Goal: Transaction & Acquisition: Obtain resource

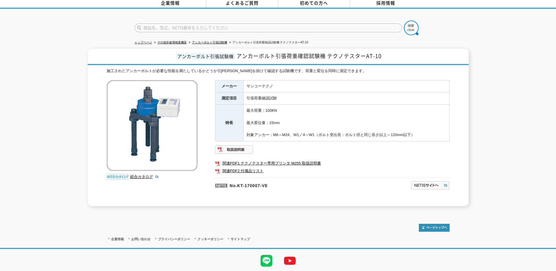
scroll to position [29, 0]
click at [241, 167] on link "関連PDF2 付属品リスト" at bounding box center [332, 171] width 235 height 8
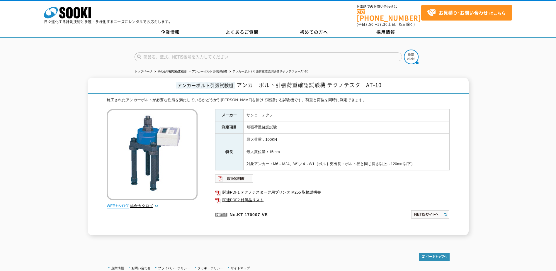
click at [206, 70] on li "アンカーボルト引張試験機" at bounding box center [208, 72] width 40 height 6
click at [211, 70] on link "アンカーボルト引張試験機" at bounding box center [209, 71] width 35 height 3
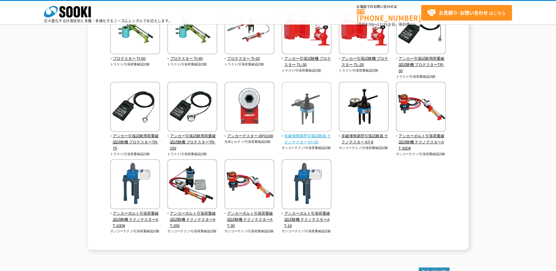
scroll to position [88, 0]
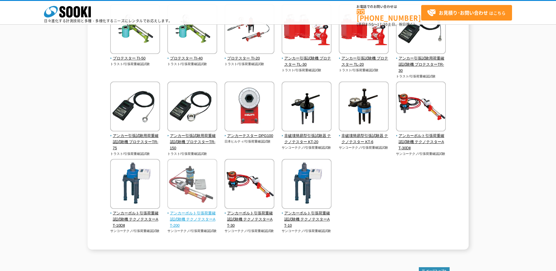
click at [189, 193] on img at bounding box center [192, 184] width 50 height 51
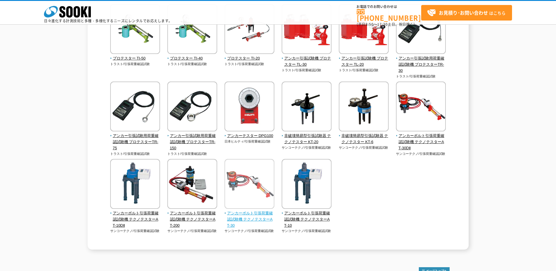
click at [256, 217] on span "アンカーボルト引張荷重確認試験機 テクノテスターAT-30" at bounding box center [250, 219] width 50 height 18
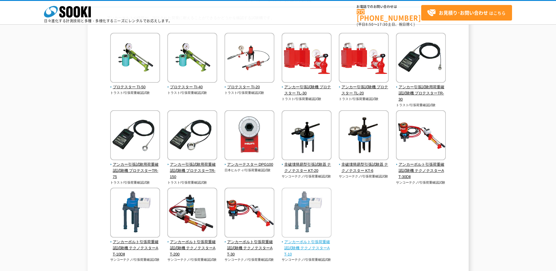
scroll to position [59, 0]
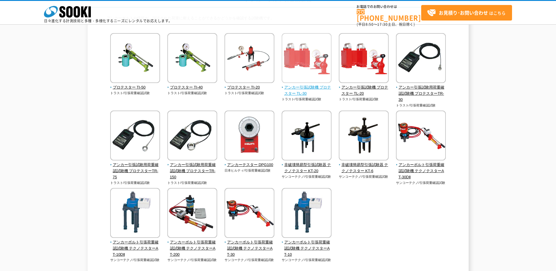
click at [303, 88] on span "アンカー引張試験機 プロテスター TL-30" at bounding box center [307, 90] width 50 height 12
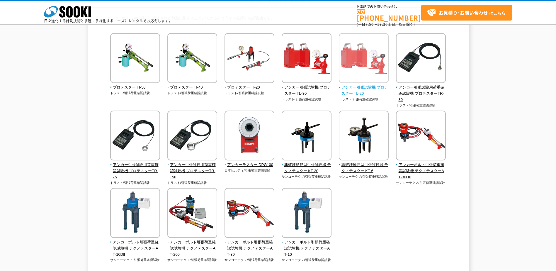
click at [355, 91] on span "アンカー引張試験機 プロテスター TL-20" at bounding box center [364, 90] width 50 height 12
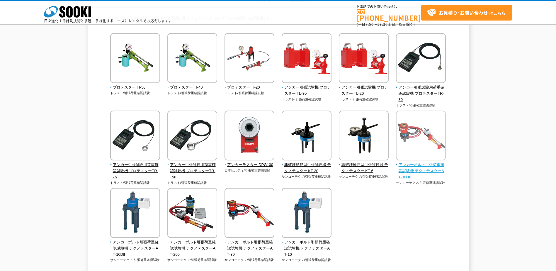
click at [426, 167] on span "アンカーボルト引張荷重確認試験機 テクノテスターAT-30DⅡ" at bounding box center [421, 171] width 50 height 18
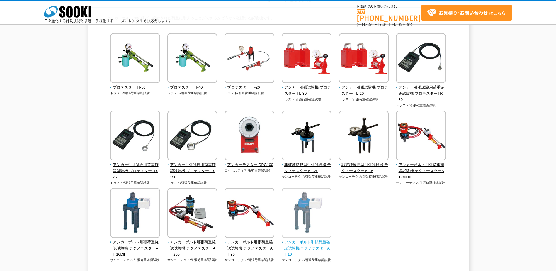
click at [301, 249] on span "アンカーボルト引張荷重確認試験機 テクノテスターAT-10" at bounding box center [307, 248] width 50 height 18
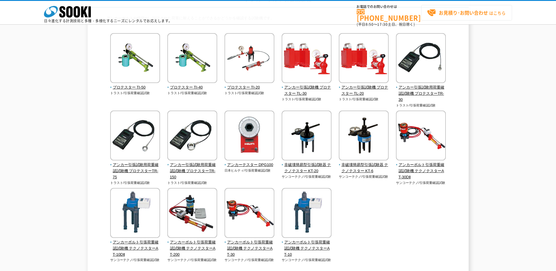
click at [443, 13] on strong "お見積り･お問い合わせ" at bounding box center [463, 12] width 49 height 7
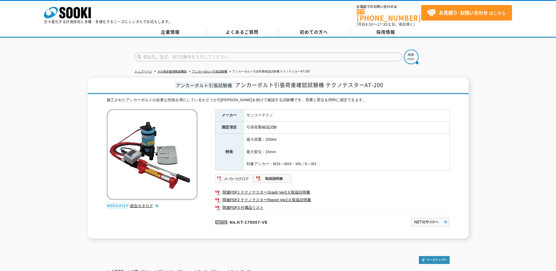
click at [236, 176] on img at bounding box center [234, 178] width 38 height 9
